Goal: Book appointment/travel/reservation

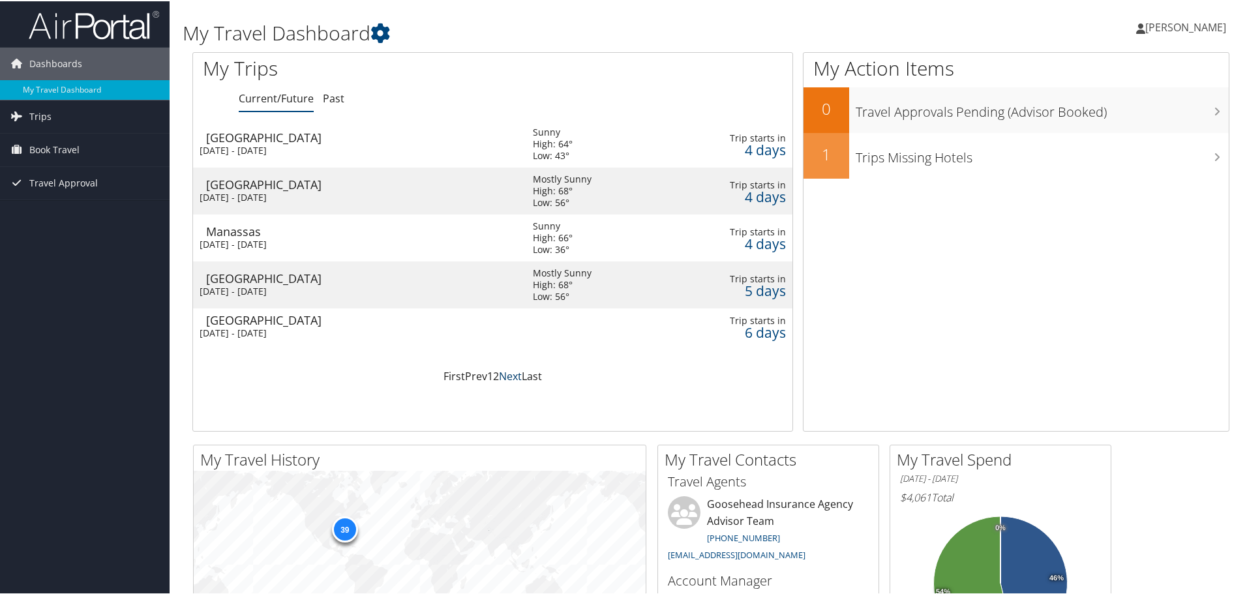
click at [502, 375] on link "Next" at bounding box center [510, 375] width 23 height 14
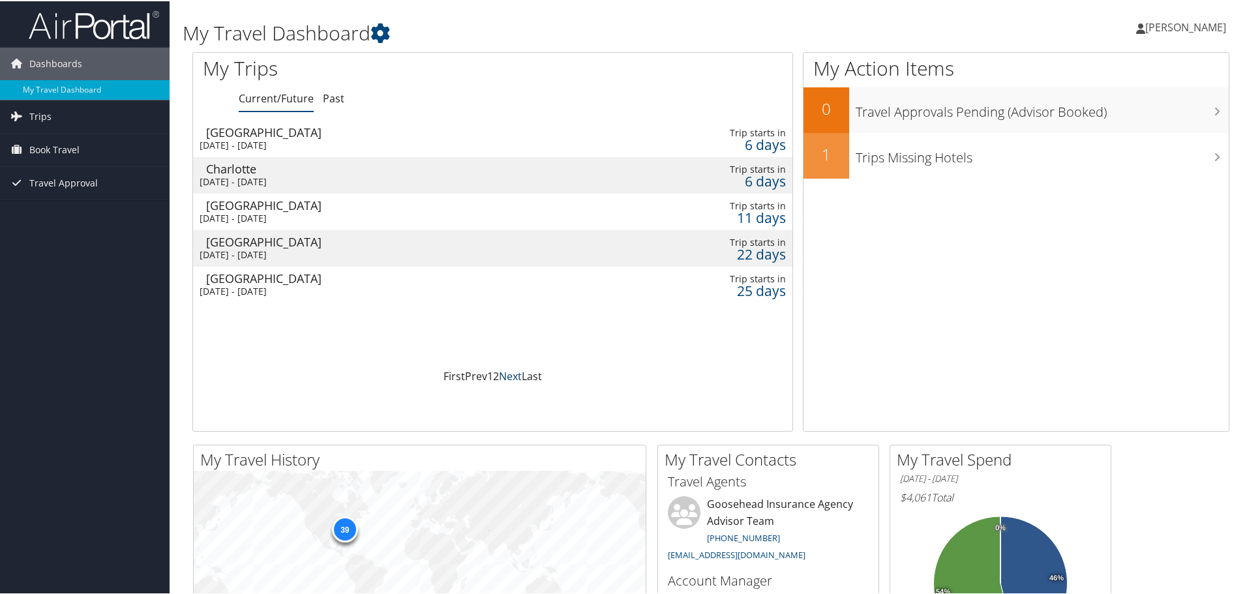
click at [502, 375] on link "Next" at bounding box center [510, 375] width 23 height 14
click at [65, 155] on span "Book Travel" at bounding box center [54, 148] width 50 height 33
click at [65, 209] on link "Book/Manage Online Trips" at bounding box center [85, 214] width 170 height 20
